Goal: Task Accomplishment & Management: Manage account settings

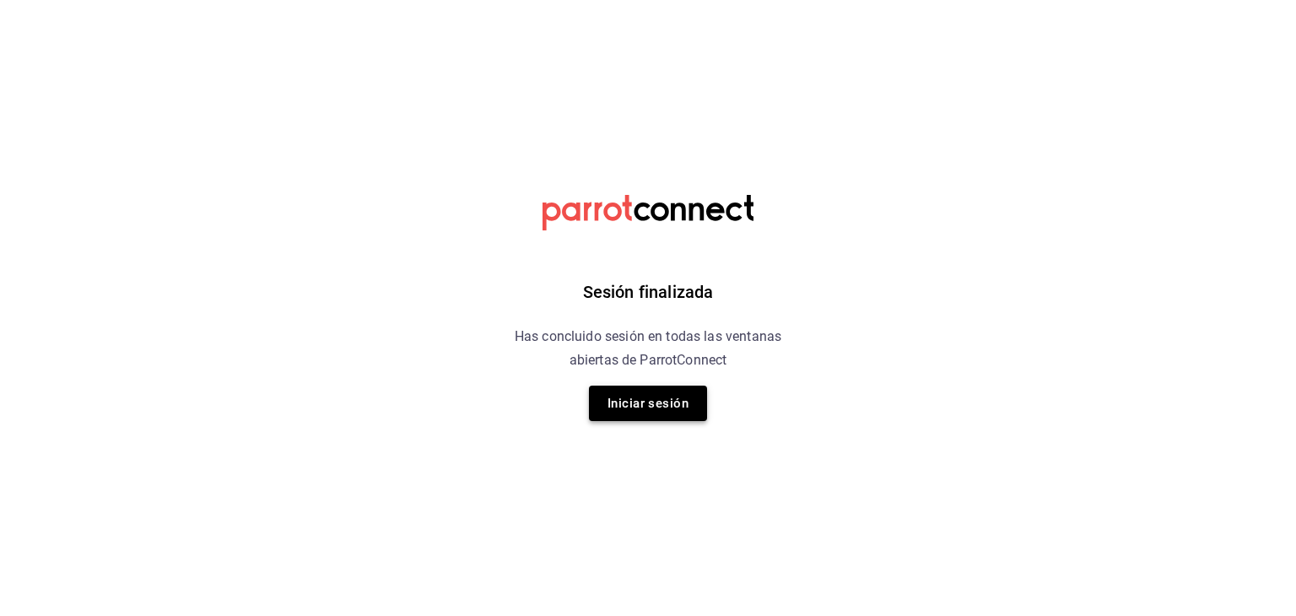
click at [670, 397] on button "Iniciar sesión" at bounding box center [648, 403] width 118 height 35
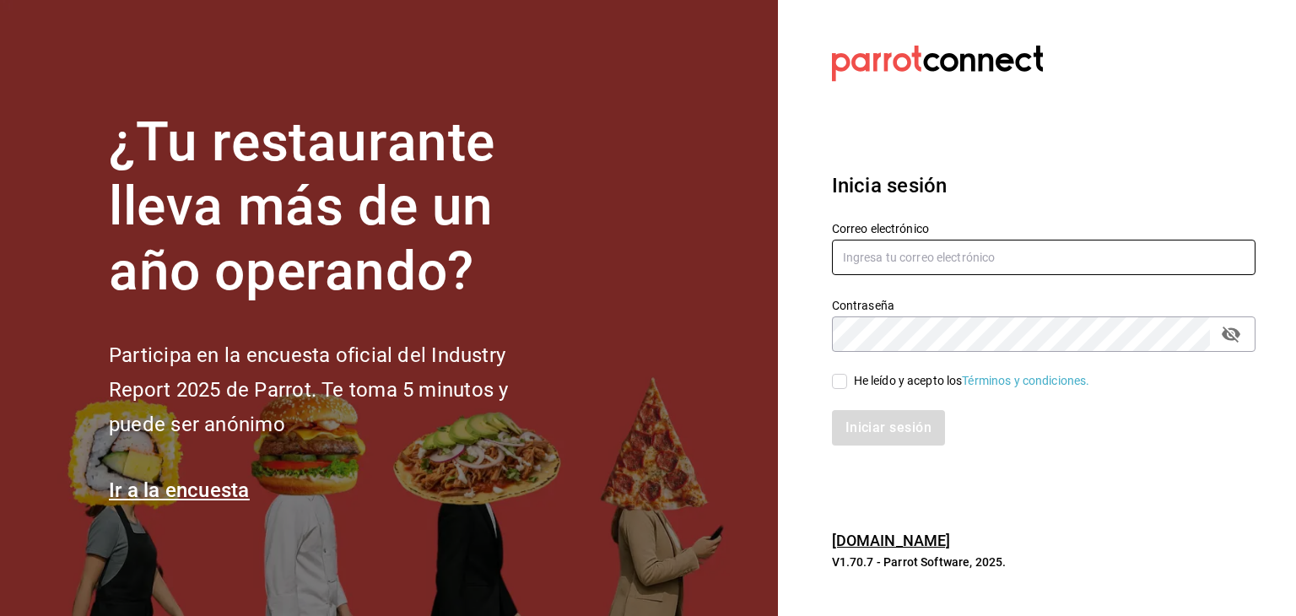
type input "[PERSON_NAME][EMAIL_ADDRESS][DOMAIN_NAME]"
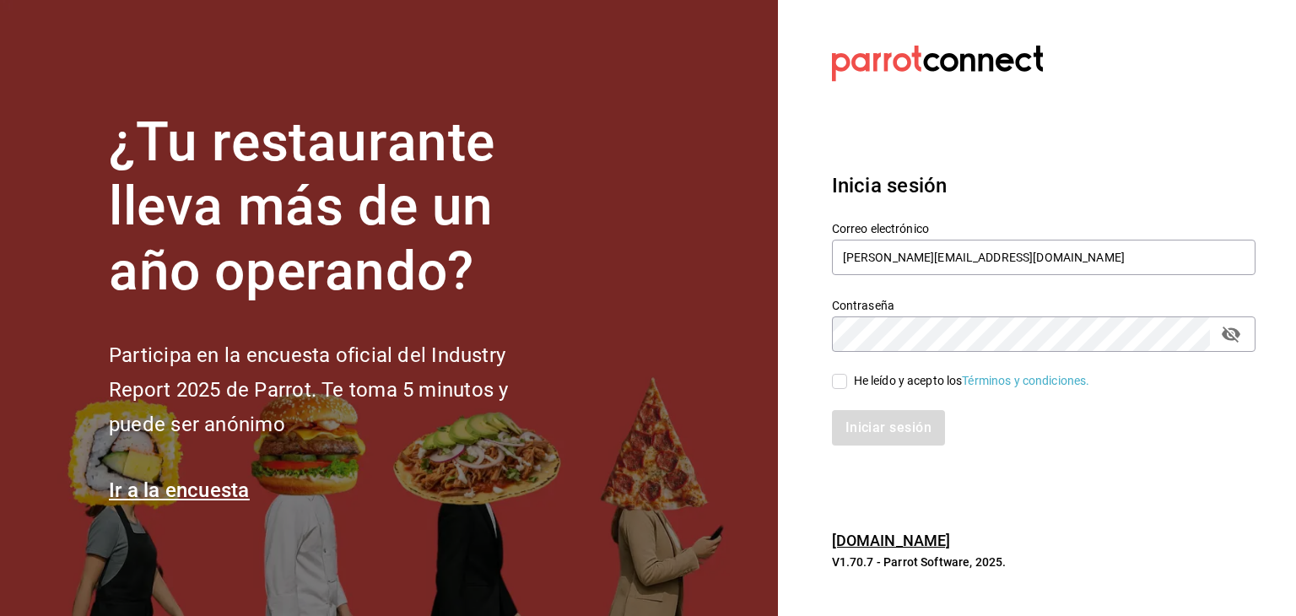
click at [841, 381] on input "He leído y acepto los Términos y condiciones." at bounding box center [839, 381] width 15 height 15
checkbox input "true"
click at [861, 447] on div "Inicia sesión Correo electrónico [PERSON_NAME][EMAIL_ADDRESS][DOMAIN_NAME] Cont…" at bounding box center [1044, 308] width 424 height 316
click at [862, 433] on button "Iniciar sesión" at bounding box center [889, 427] width 115 height 35
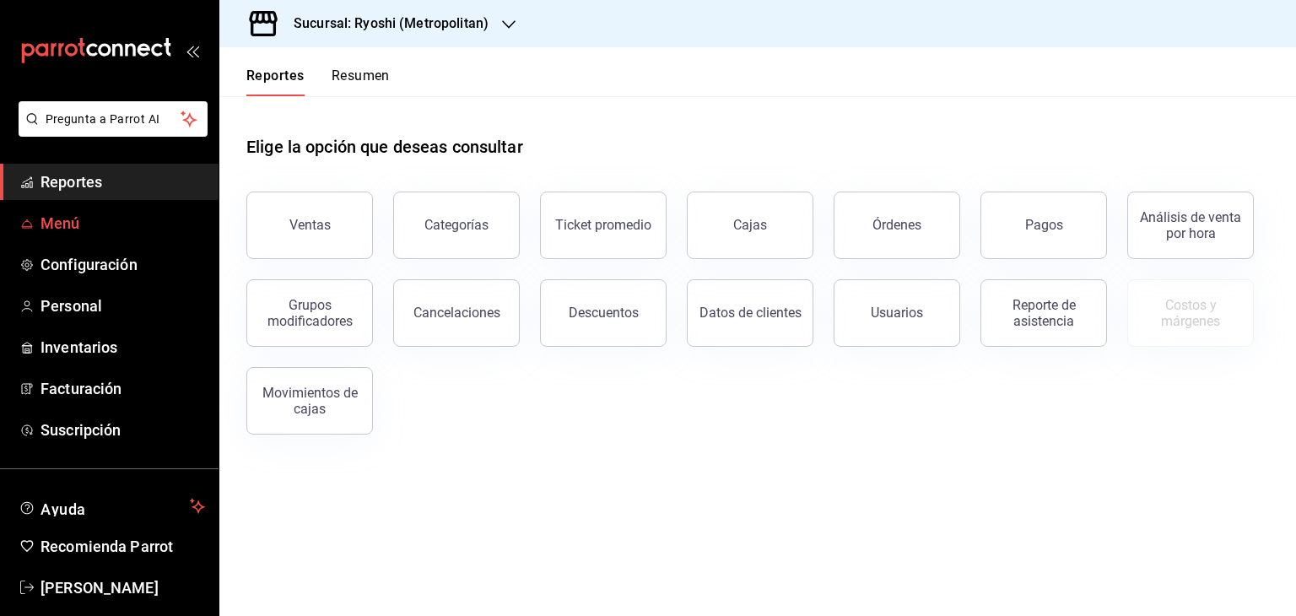
click at [78, 228] on span "Menú" at bounding box center [122, 223] width 165 height 23
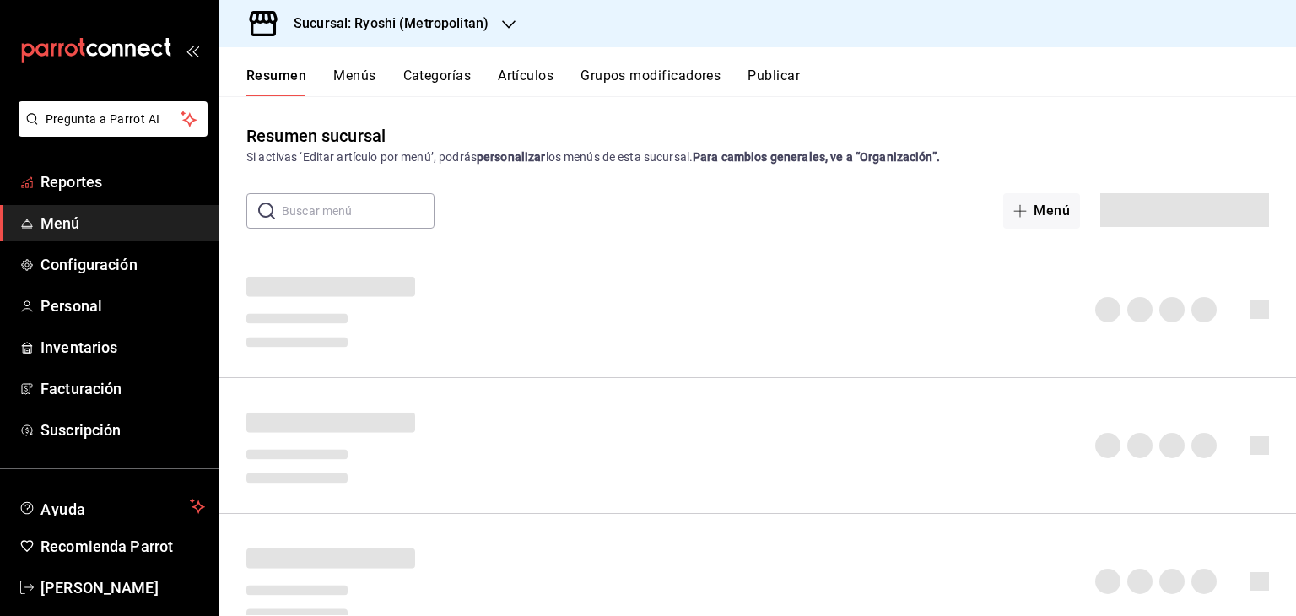
click at [469, 21] on h3 "Sucursal: Ryoshi (Metropolitan)" at bounding box center [384, 23] width 208 height 20
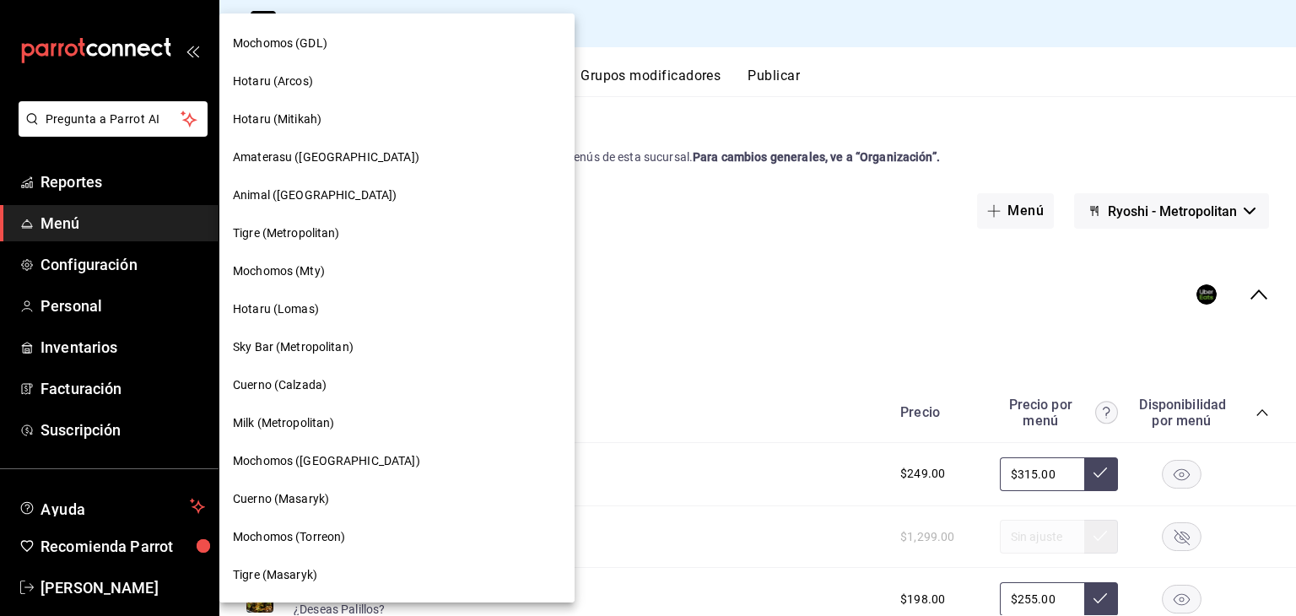
scroll to position [422, 0]
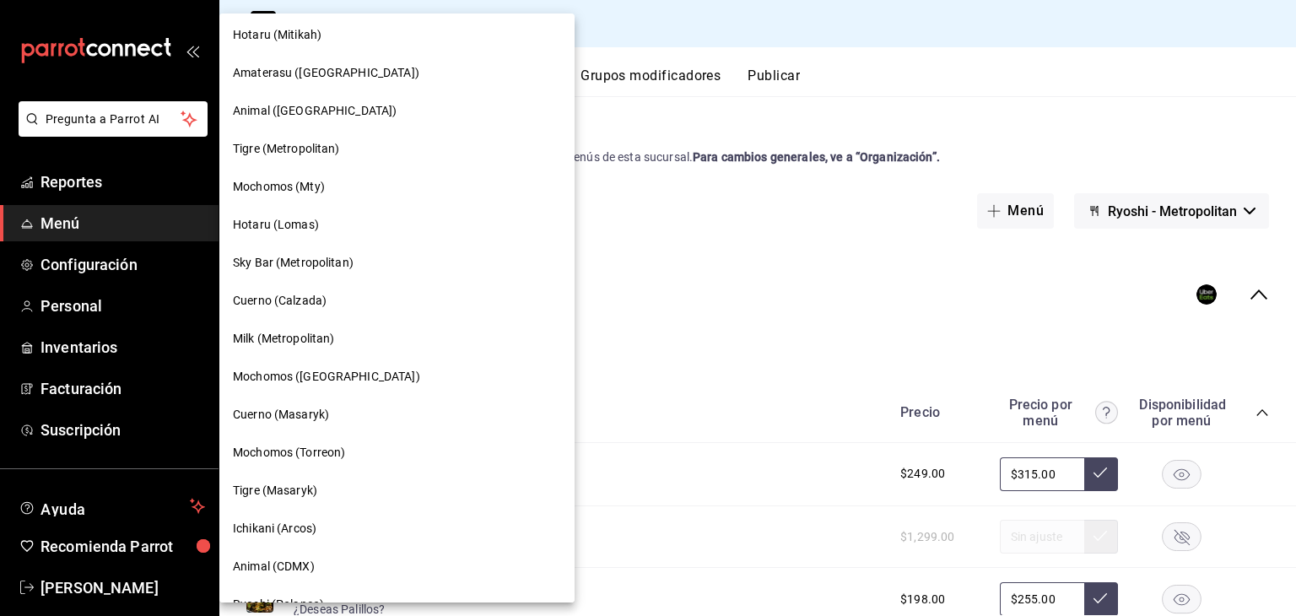
click at [309, 220] on span "Hotaru (Lomas)" at bounding box center [276, 225] width 86 height 18
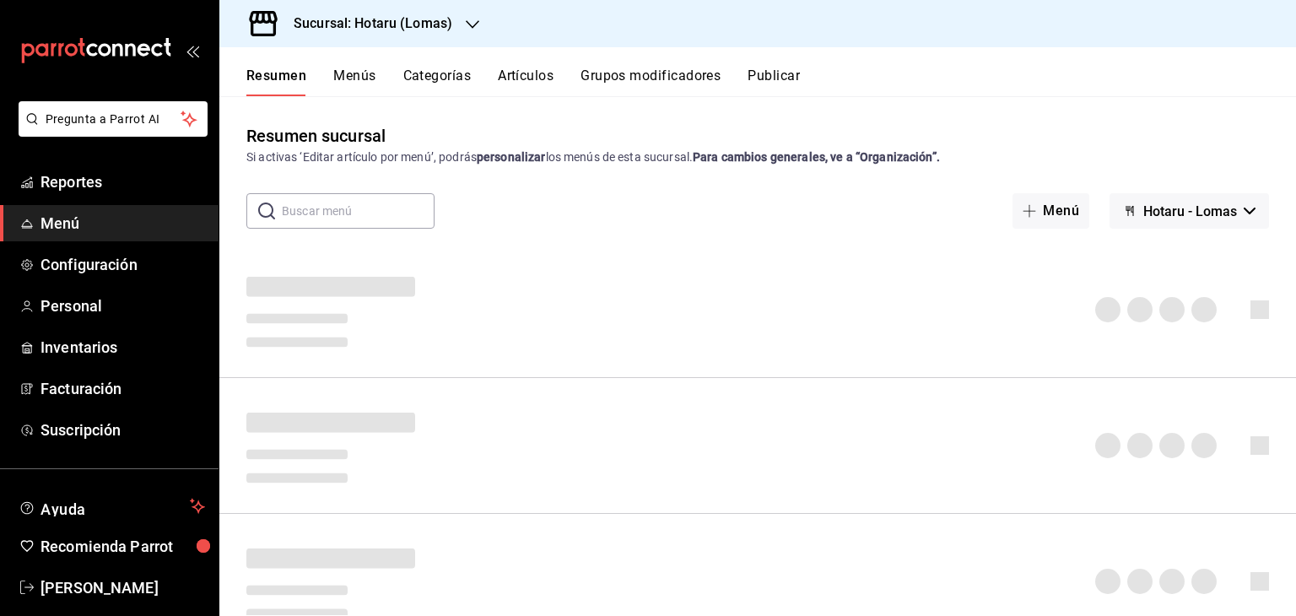
click at [546, 81] on button "Artículos" at bounding box center [526, 81] width 56 height 29
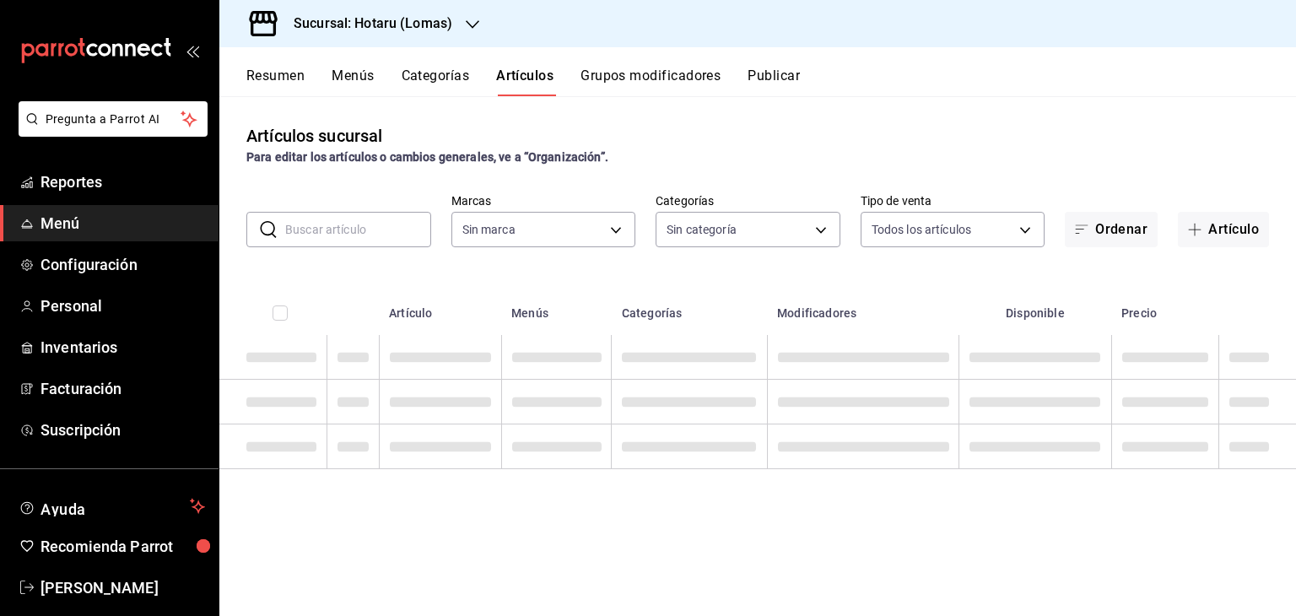
type input "3e56ebbd-5443-43e7-93f2-907a73195741"
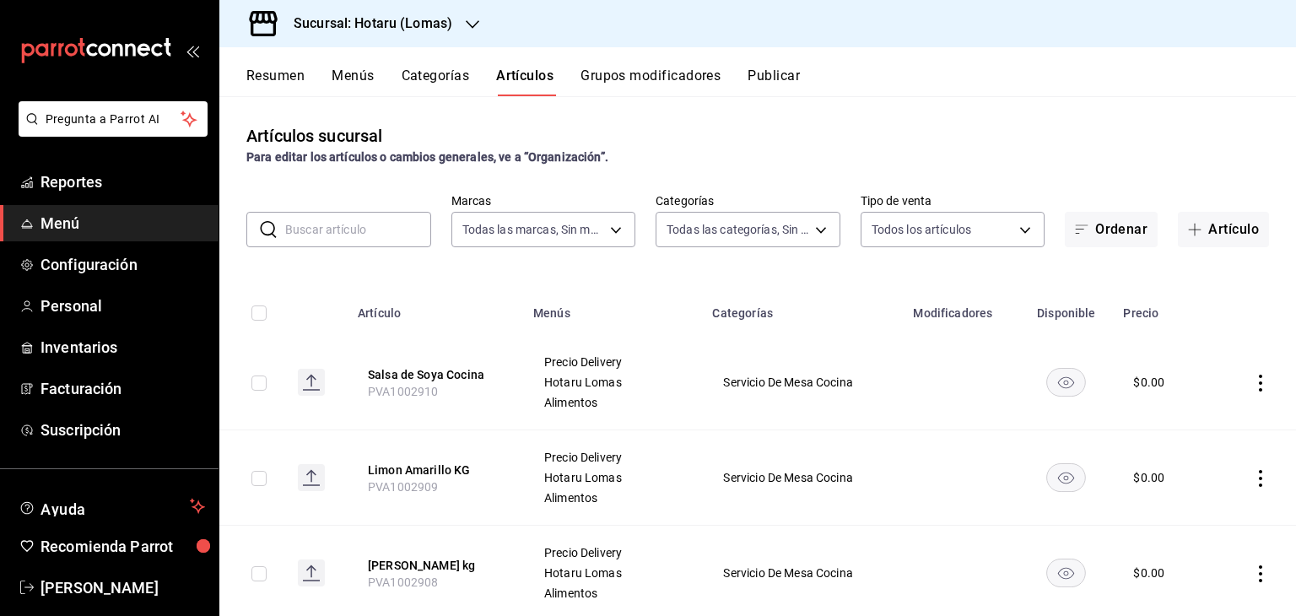
type input "d2c2563c-d5c5-46b9-9f01-f1e2aab5430a,638577fb-faa8-46b9-8ec2-f5273865829f,f7abd…"
click at [378, 229] on input "text" at bounding box center [358, 230] width 146 height 34
paste input "Creyente Espadin Copa"
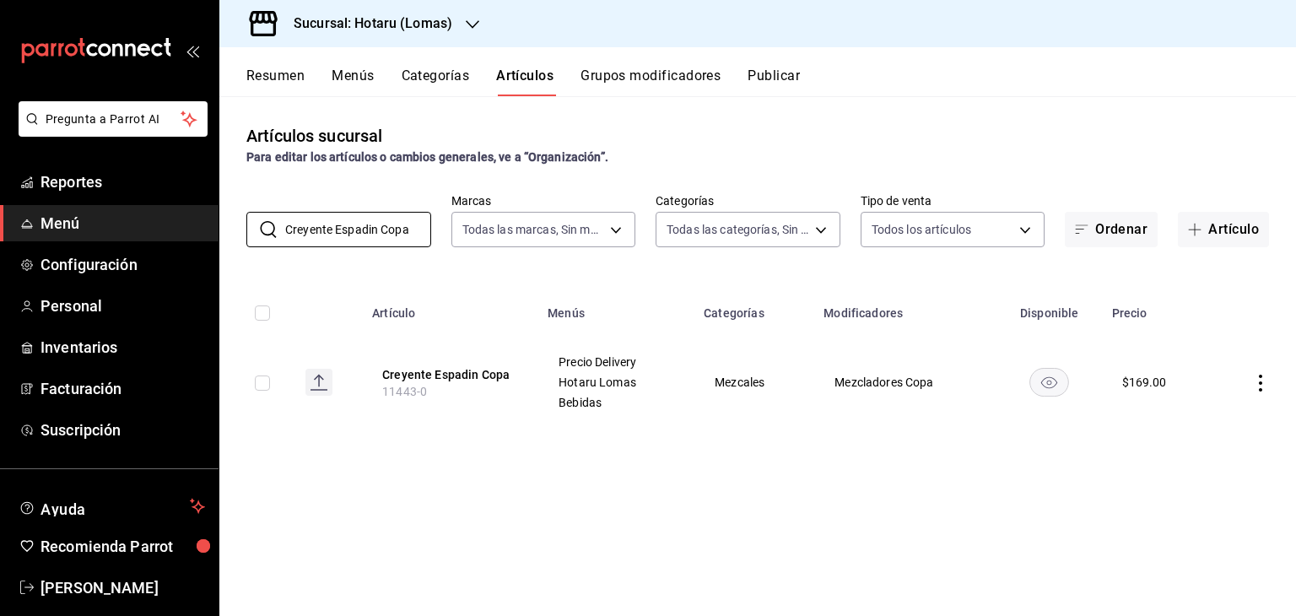
type input "Creyente Espadin Copa"
click at [263, 381] on input "checkbox" at bounding box center [262, 382] width 15 height 15
checkbox input "true"
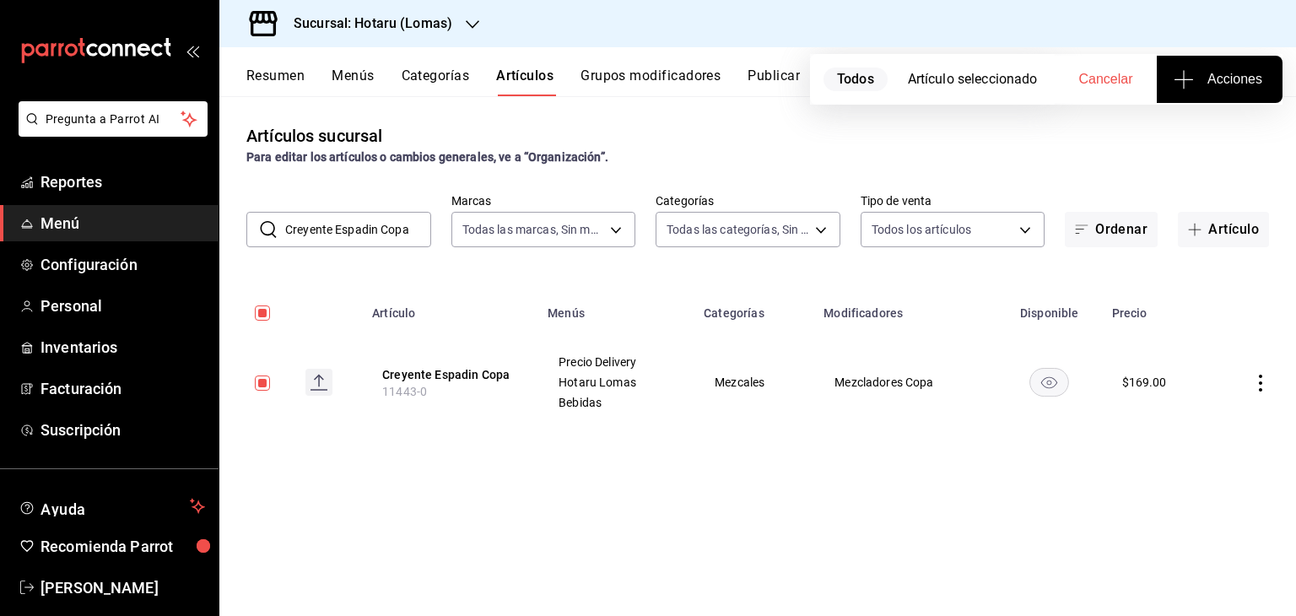
click at [1212, 73] on span "Acciones" at bounding box center [1219, 79] width 85 height 20
click at [1188, 141] on li "Agregar tipo" at bounding box center [1219, 132] width 127 height 45
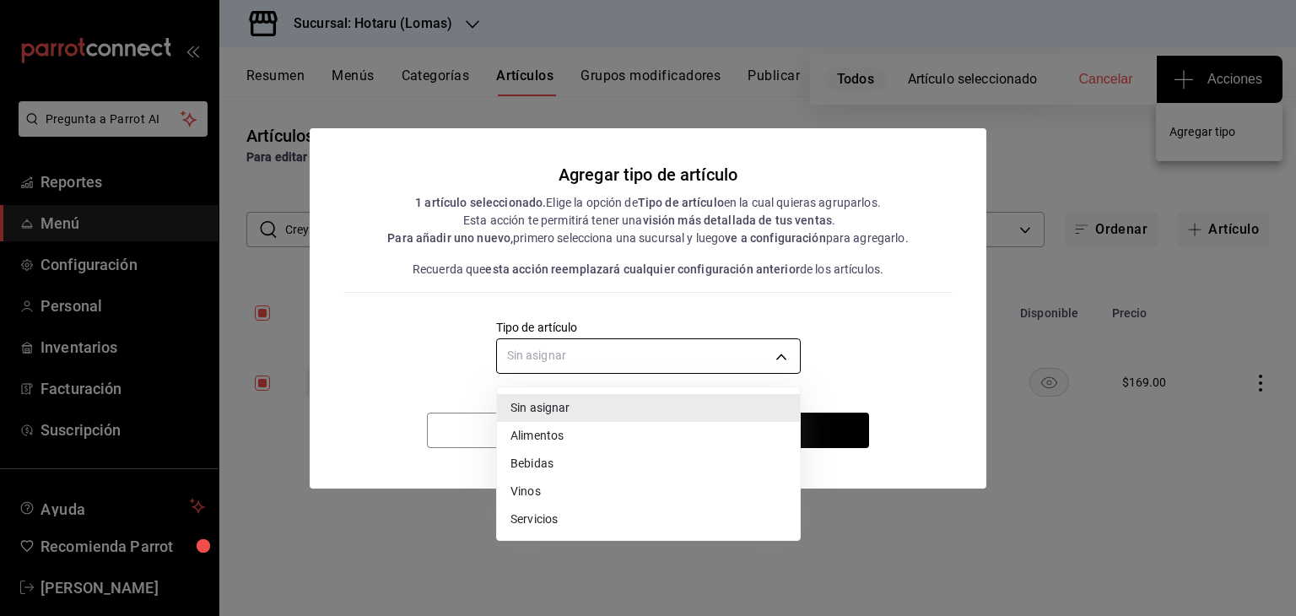
click at [719, 351] on body "Pregunta a Parrot AI Reportes Menú Configuración Personal Inventarios Facturaci…" at bounding box center [648, 308] width 1296 height 616
click at [550, 460] on li "Bebidas" at bounding box center [648, 464] width 303 height 28
type input "e2400288-93b0-4d29-8cfc-2898dd229db7"
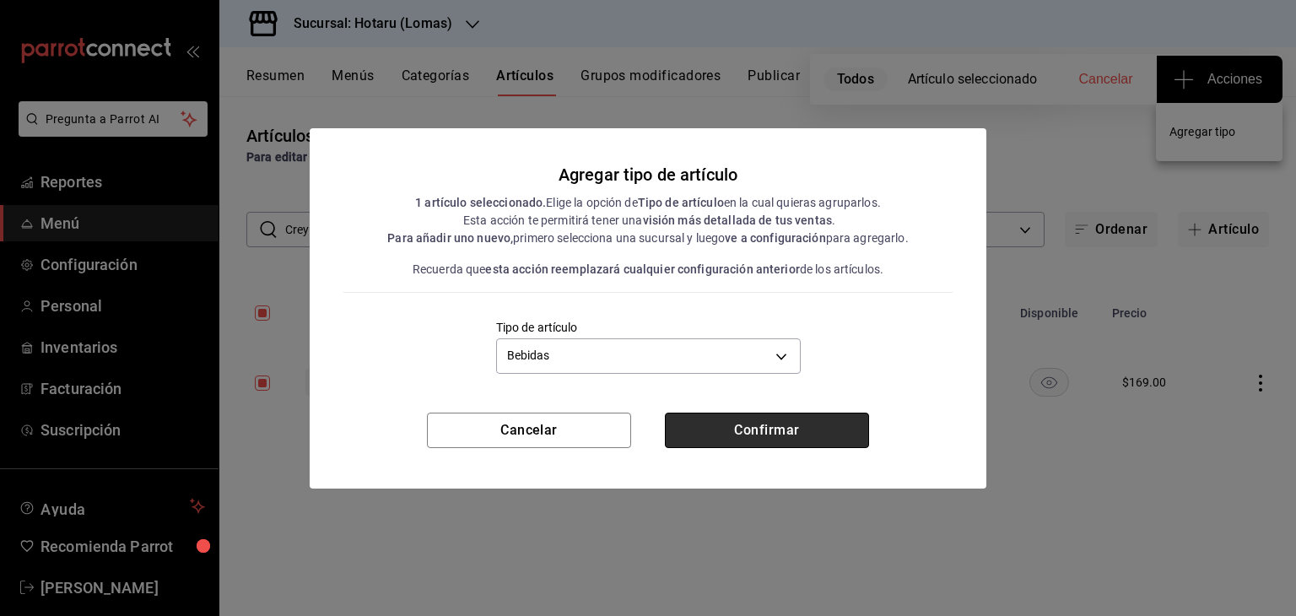
click at [728, 441] on button "Confirmar" at bounding box center [767, 430] width 204 height 35
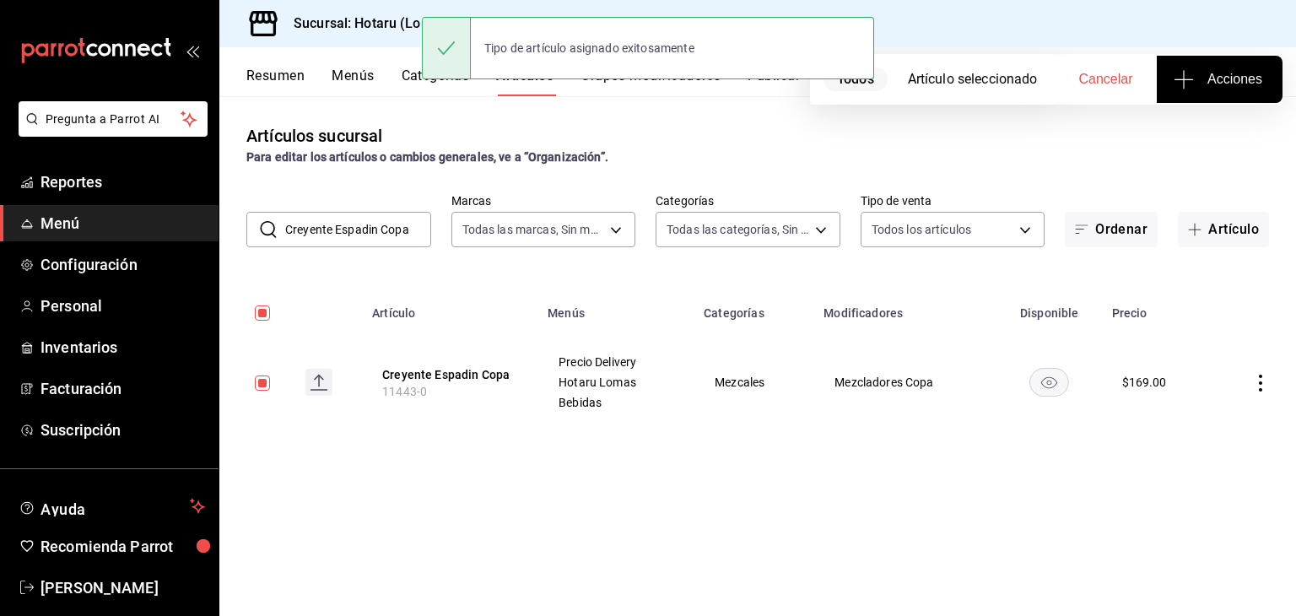
drag, startPoint x: 415, startPoint y: 230, endPoint x: 151, endPoint y: 234, distance: 264.1
click at [151, 234] on div "Pregunta a Parrot AI Reportes Menú Configuración Personal Inventarios Facturaci…" at bounding box center [648, 308] width 1296 height 616
paste input "Union Jove"
type input "Union Joven Copa"
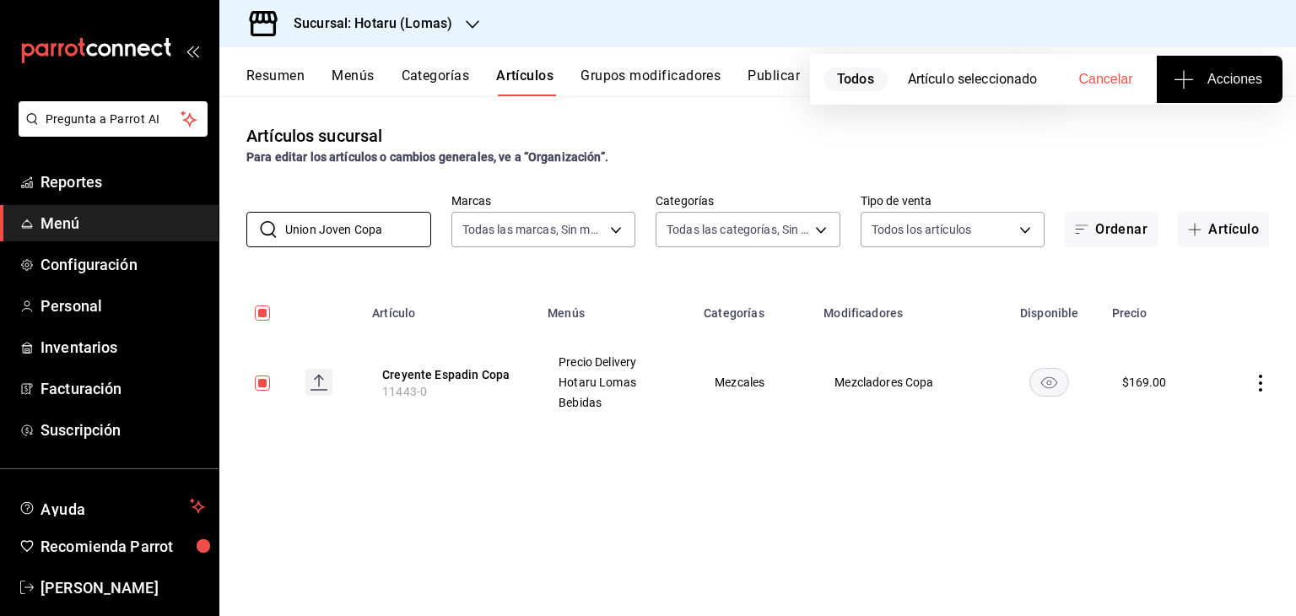
checkbox input "false"
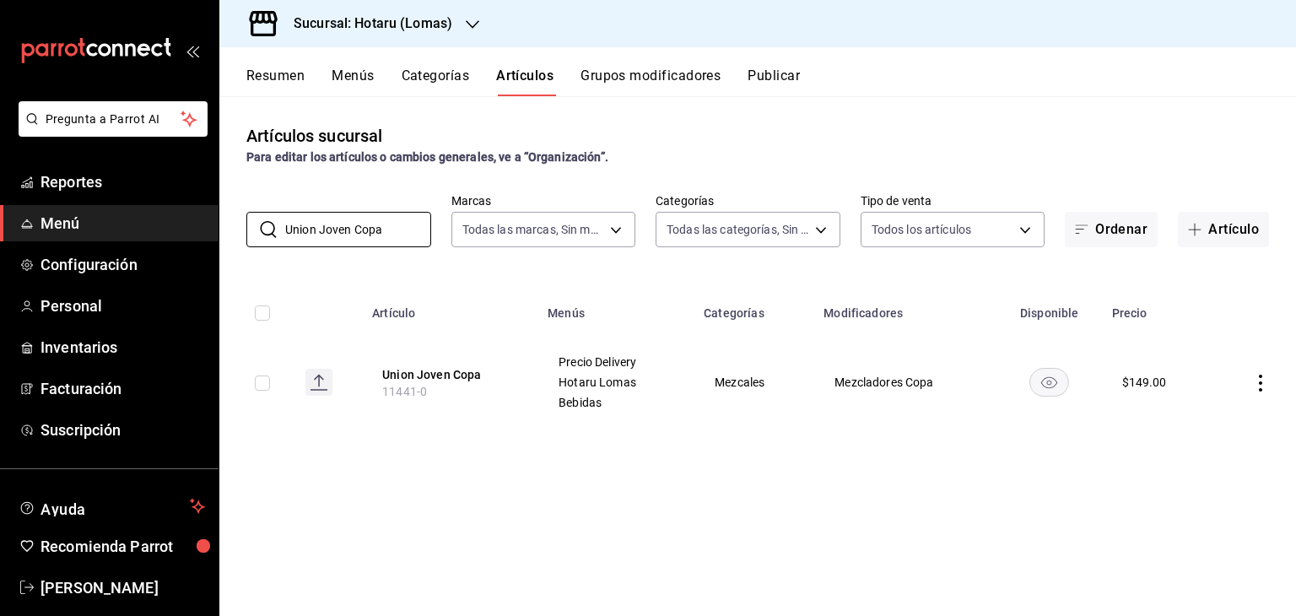
type input "Union Joven Copa"
click at [264, 383] on input "checkbox" at bounding box center [262, 382] width 15 height 15
checkbox input "true"
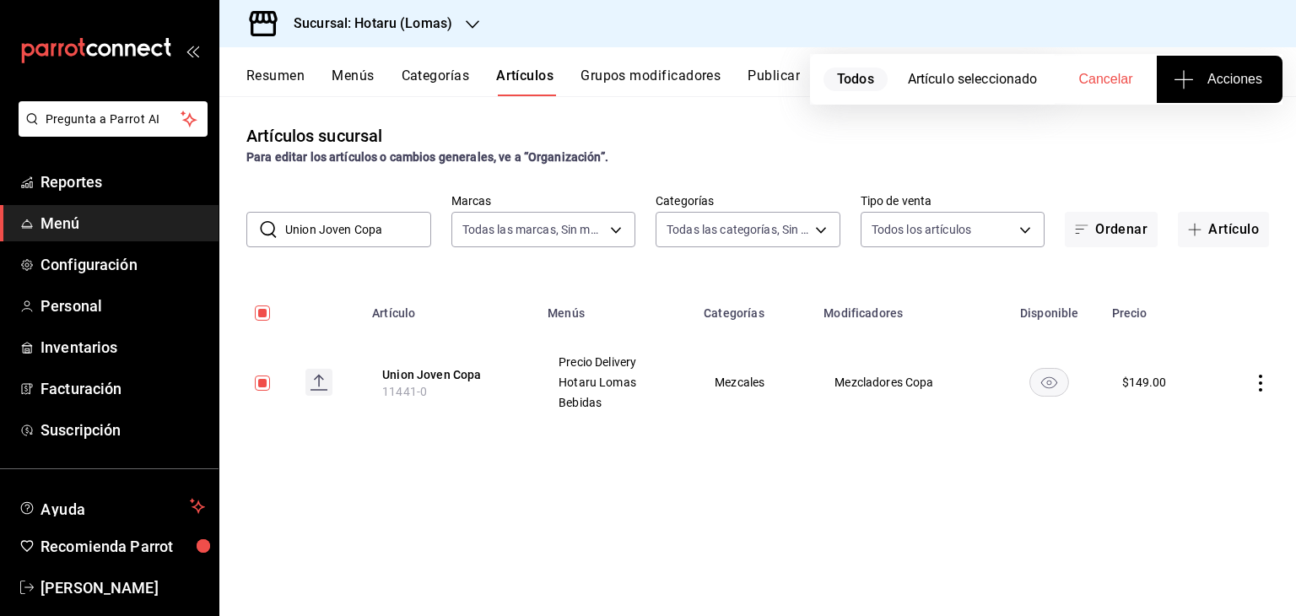
click at [1198, 81] on span "Acciones" at bounding box center [1219, 79] width 85 height 20
click at [1199, 139] on span "Agregar tipo" at bounding box center [1219, 132] width 100 height 18
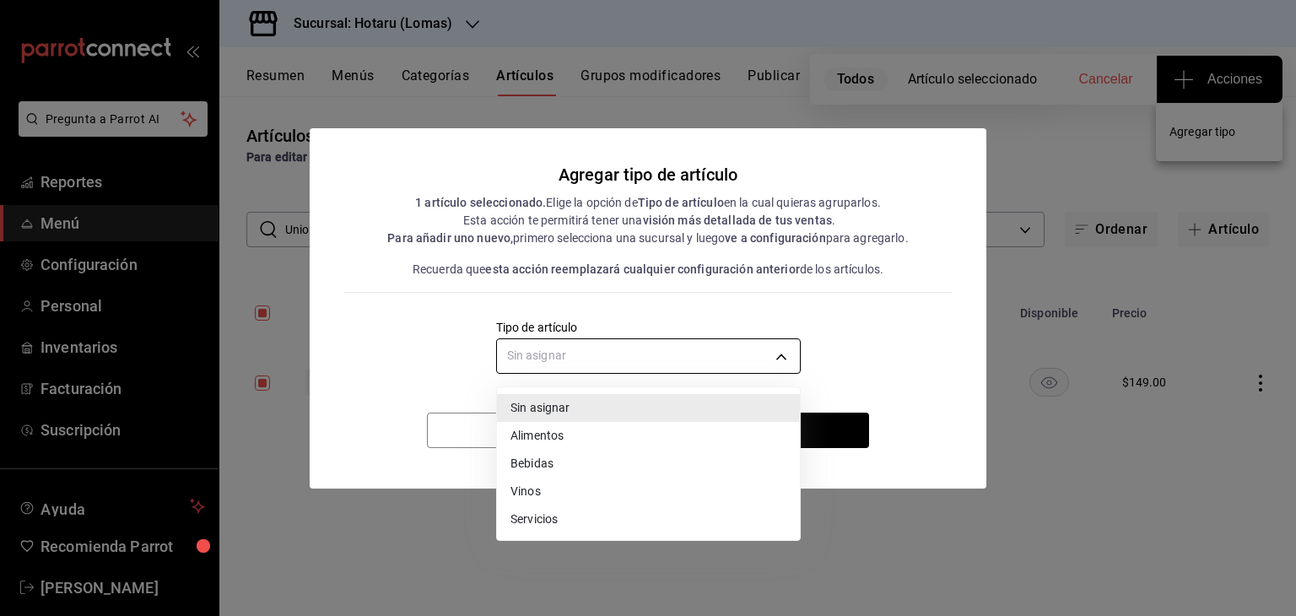
click at [666, 356] on body "Pregunta a Parrot AI Reportes Menú Configuración Personal Inventarios Facturaci…" at bounding box center [648, 308] width 1296 height 616
click at [548, 460] on li "Bebidas" at bounding box center [648, 464] width 303 height 28
type input "e2400288-93b0-4d29-8cfc-2898dd229db7"
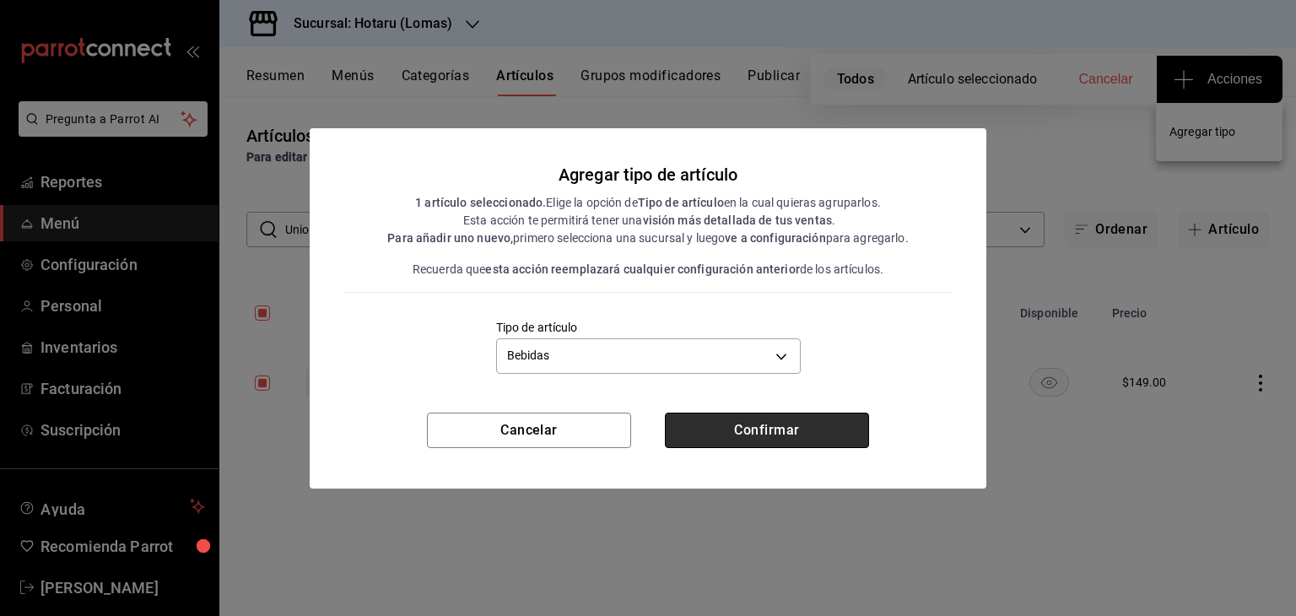
click at [813, 426] on button "Confirmar" at bounding box center [767, 430] width 204 height 35
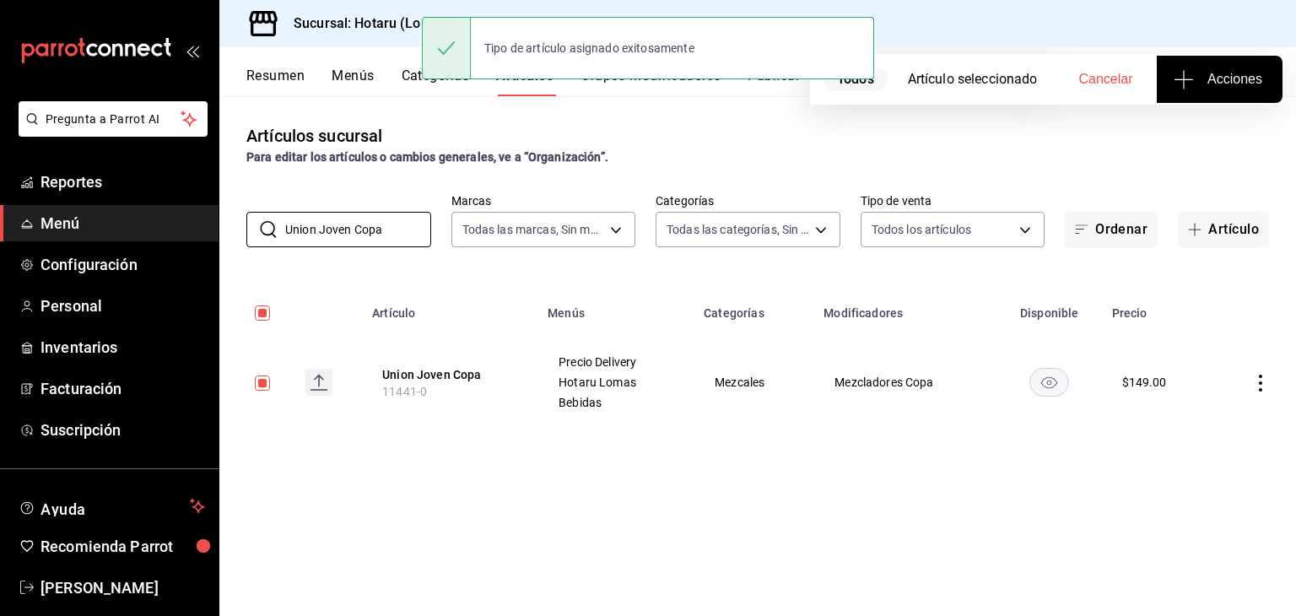
drag, startPoint x: 403, startPoint y: 224, endPoint x: 71, endPoint y: 225, distance: 332.4
click at [71, 225] on div "Pregunta a Parrot AI Reportes Menú Configuración Personal Inventarios Facturaci…" at bounding box center [648, 308] width 1296 height 616
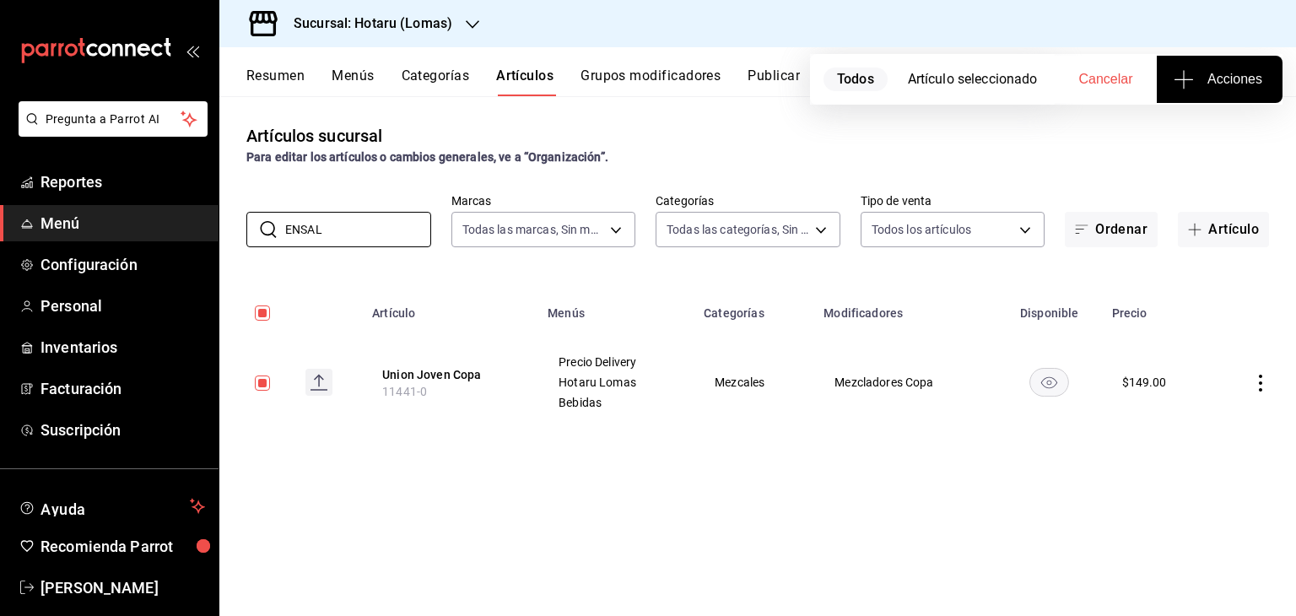
type input "ENSALA"
checkbox input "false"
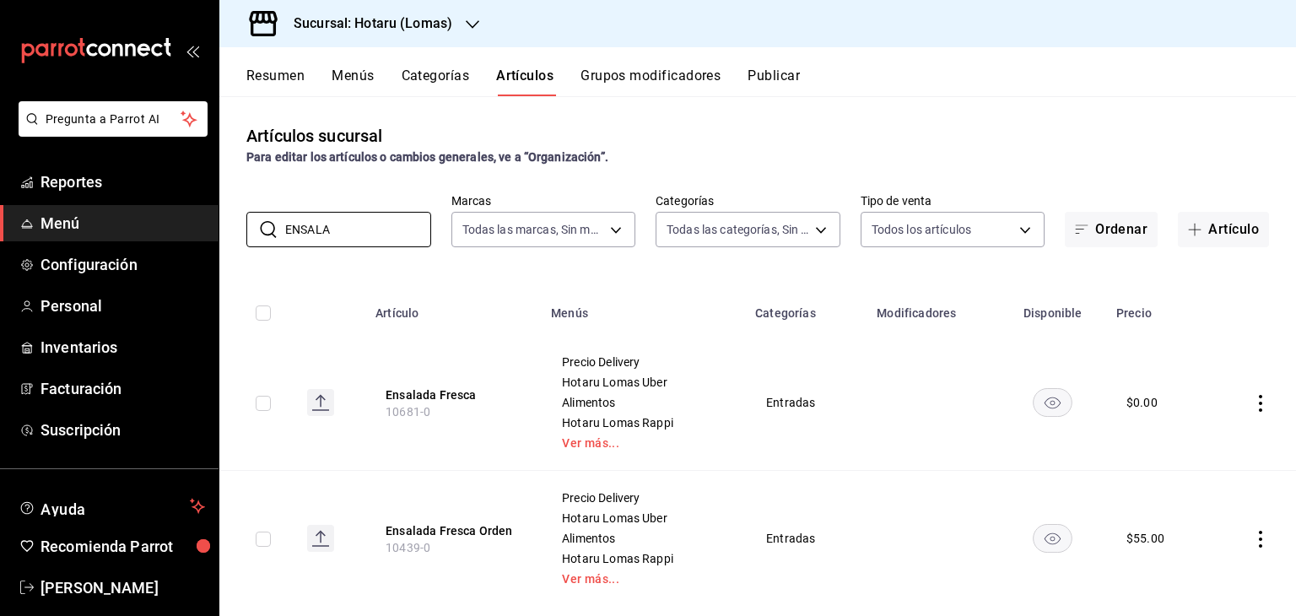
type input "ENSALA"
click at [550, 275] on div "Artículos sucursal Para editar los artículos o cambios generales, ve a “Organiz…" at bounding box center [757, 355] width 1077 height 519
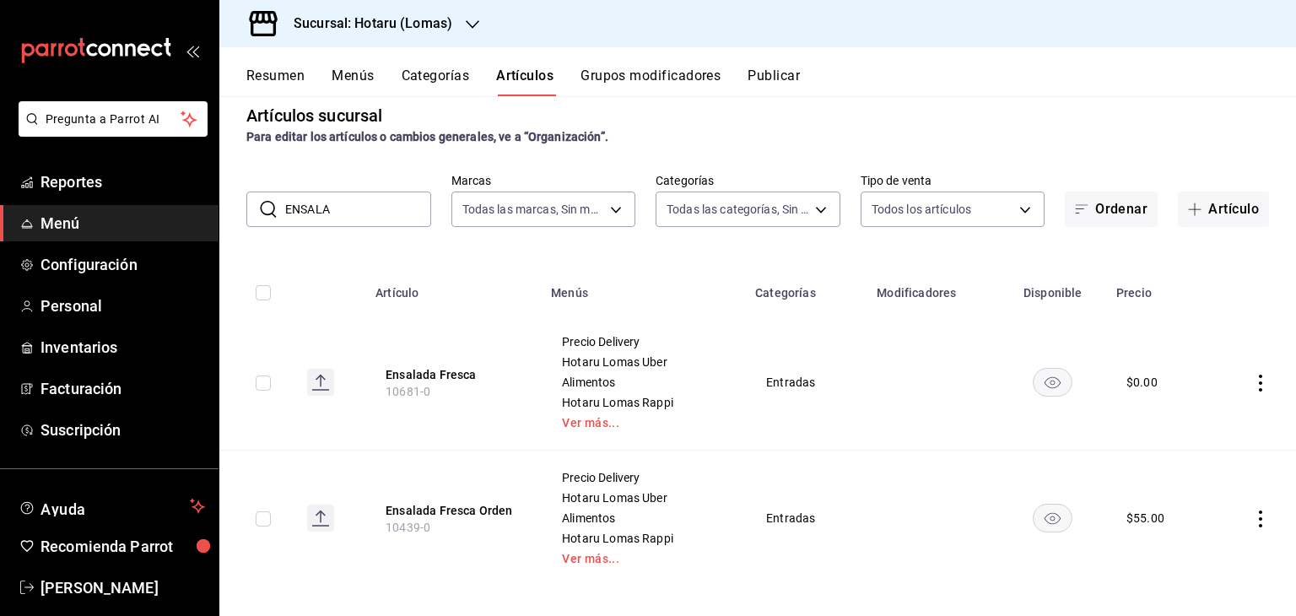
scroll to position [30, 0]
